Goal: Information Seeking & Learning: Learn about a topic

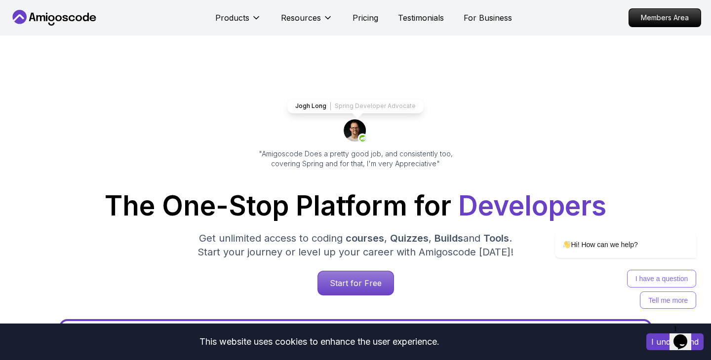
scroll to position [273, 0]
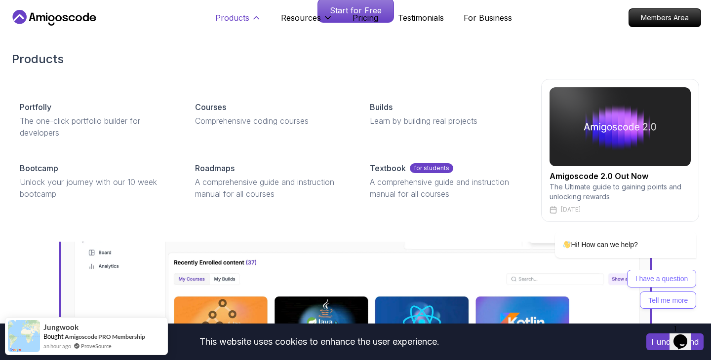
click at [253, 16] on icon at bounding box center [256, 18] width 10 height 10
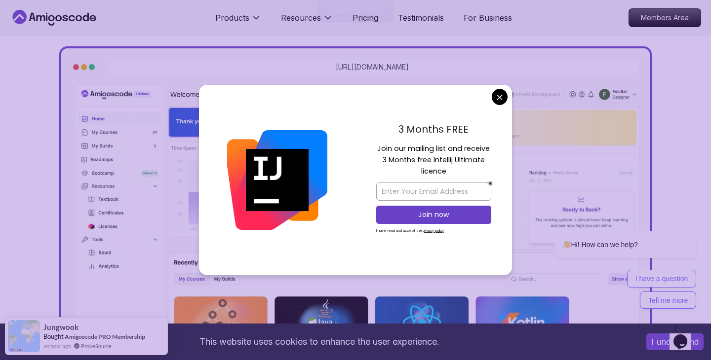
click at [491, 100] on div "3 Months FREE Join our mailing list and receive 3 Months free Intellij Ultimate…" at bounding box center [433, 180] width 156 height 190
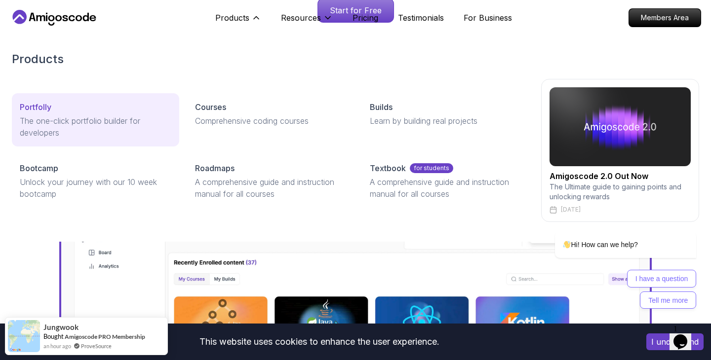
click at [142, 105] on div "Portfolly" at bounding box center [96, 107] width 152 height 12
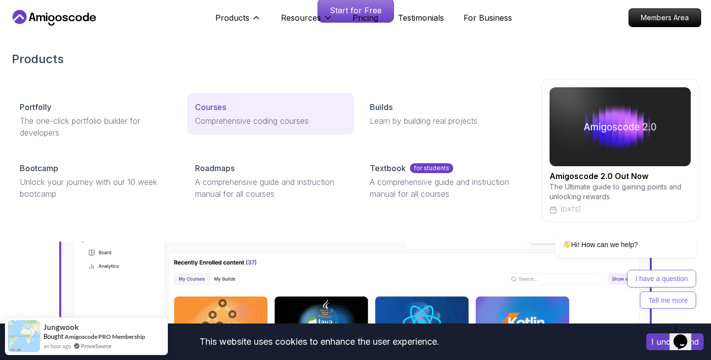
click at [233, 115] on p "Comprehensive coding courses" at bounding box center [271, 121] width 152 height 12
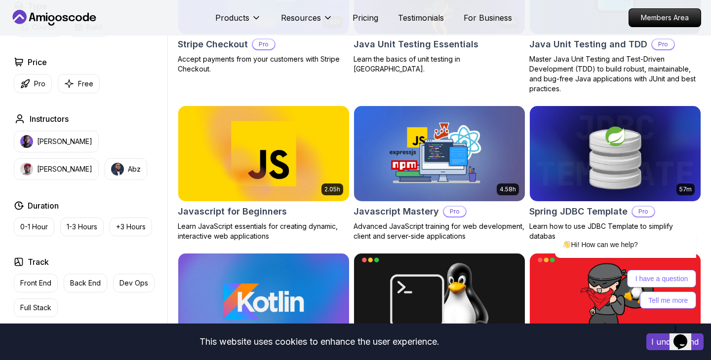
scroll to position [1781, 0]
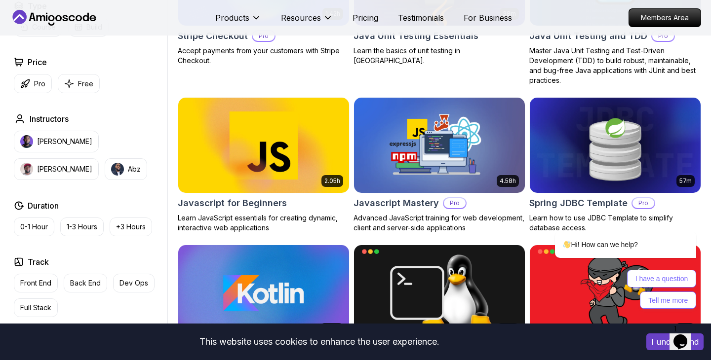
click at [302, 132] on img at bounding box center [263, 145] width 179 height 100
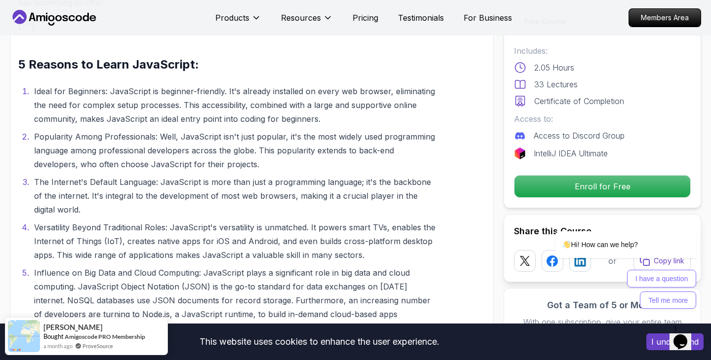
scroll to position [1326, 0]
